Goal: Find specific page/section: Find specific page/section

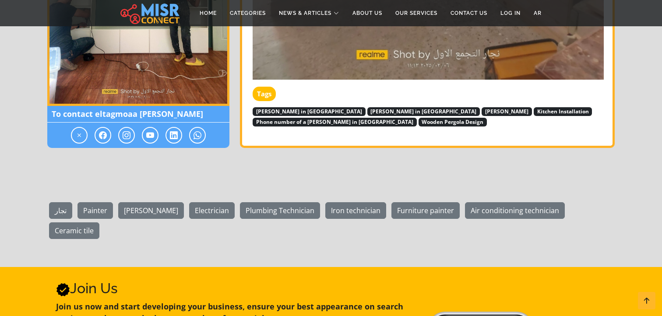
scroll to position [2923, 0]
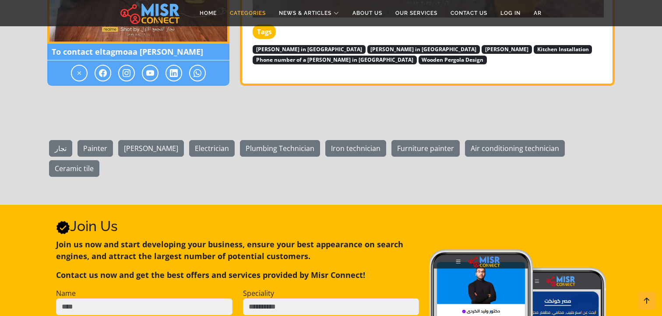
click at [236, 12] on link "Categories" at bounding box center [247, 13] width 49 height 17
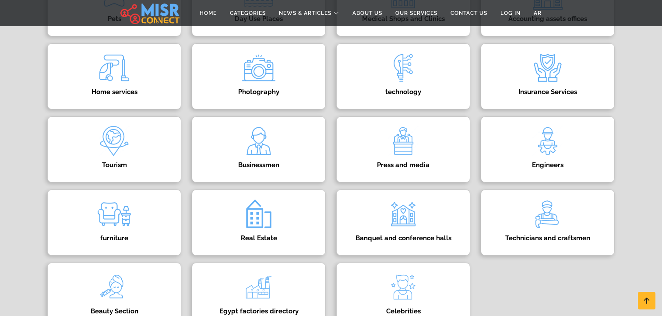
scroll to position [334, 0]
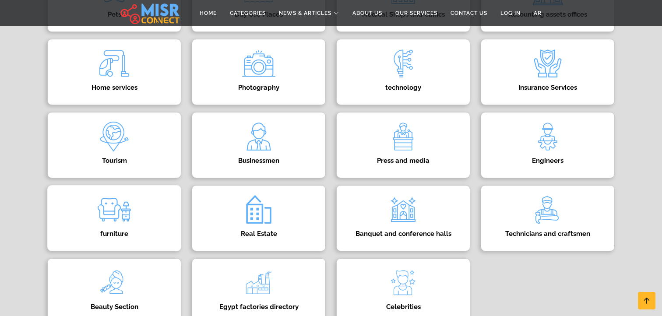
click at [113, 218] on img at bounding box center [114, 209] width 35 height 35
